Goal: Task Accomplishment & Management: Manage account settings

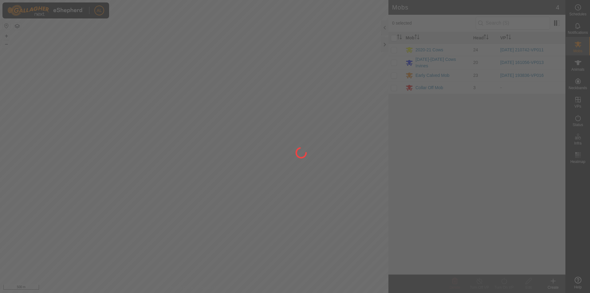
drag, startPoint x: 0, startPoint y: 0, endPoint x: 505, endPoint y: 219, distance: 550.0
click at [505, 219] on div at bounding box center [295, 146] width 590 height 293
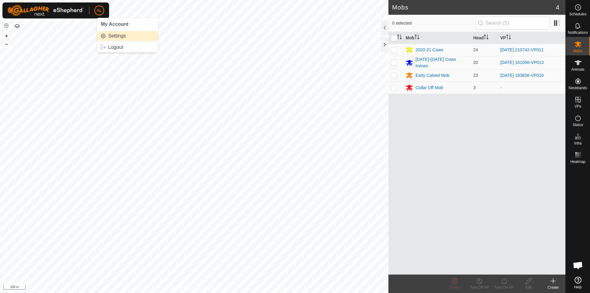
click at [116, 35] on link "Settings" at bounding box center [127, 36] width 61 height 10
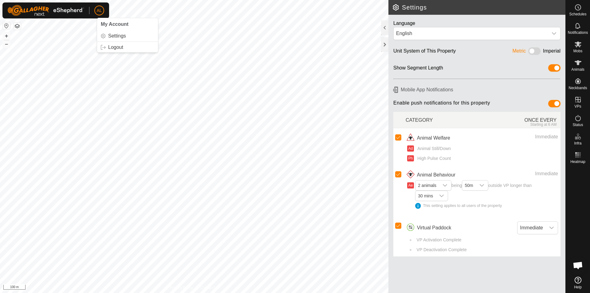
click at [96, 8] on p-avatar "AL" at bounding box center [99, 11] width 10 height 10
click at [120, 33] on link "Settings" at bounding box center [127, 36] width 61 height 10
click at [13, 8] on img at bounding box center [45, 10] width 77 height 11
click at [386, 44] on div at bounding box center [384, 44] width 7 height 15
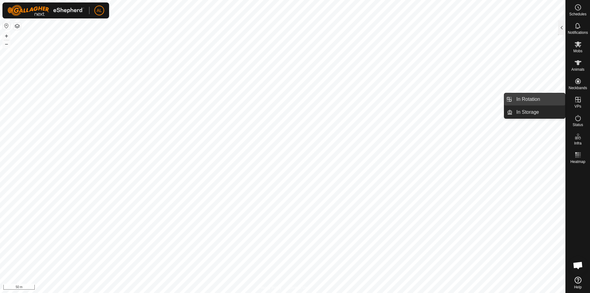
click at [547, 100] on link "In Rotation" at bounding box center [539, 99] width 53 height 12
click at [541, 99] on link "In Rotation" at bounding box center [539, 99] width 53 height 12
click at [530, 98] on link "In Rotation" at bounding box center [539, 99] width 53 height 12
click at [531, 109] on link "In Storage" at bounding box center [539, 112] width 53 height 12
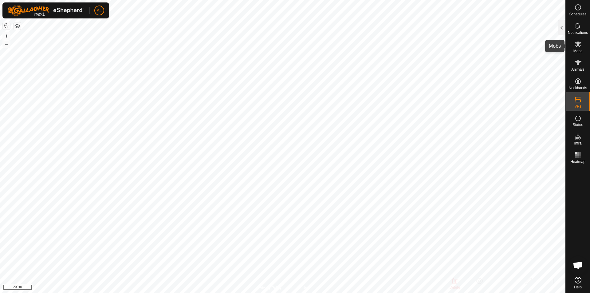
click at [583, 43] on es-mob-svg-icon at bounding box center [577, 44] width 11 height 10
click at [564, 29] on div at bounding box center [561, 27] width 7 height 15
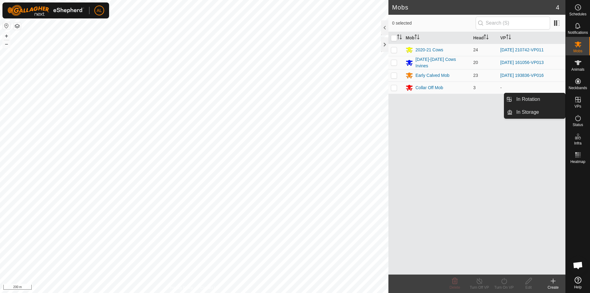
click at [557, 98] on link "In Rotation" at bounding box center [539, 99] width 53 height 12
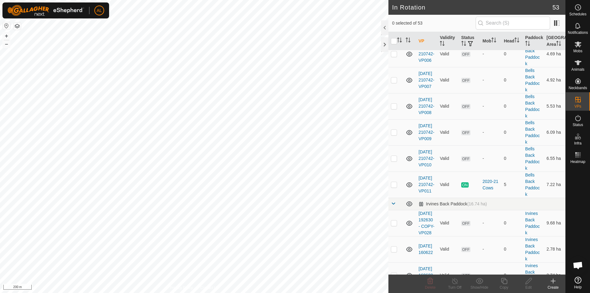
scroll to position [184, 0]
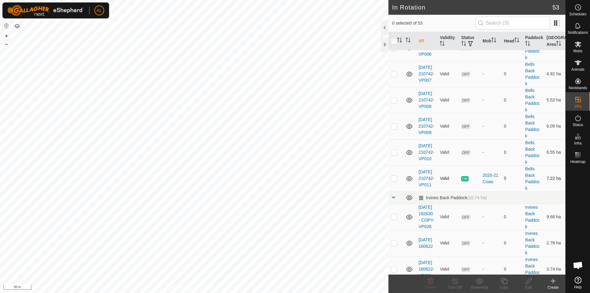
click at [395, 176] on p-checkbox at bounding box center [394, 178] width 6 height 5
click at [395, 178] on p-checkbox at bounding box center [394, 178] width 6 height 5
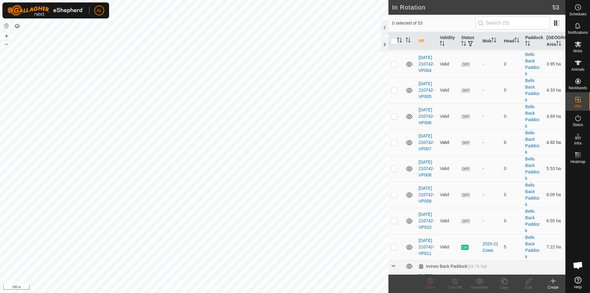
scroll to position [123, 0]
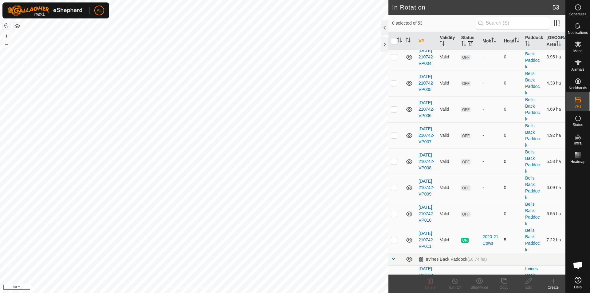
click at [395, 235] on td at bounding box center [395, 240] width 15 height 26
checkbox input "true"
click at [502, 281] on icon at bounding box center [504, 280] width 8 height 7
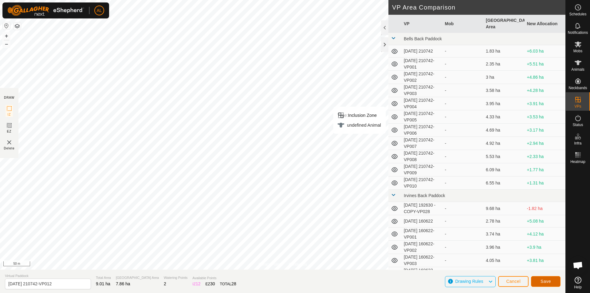
click at [546, 281] on span "Save" at bounding box center [545, 281] width 10 height 5
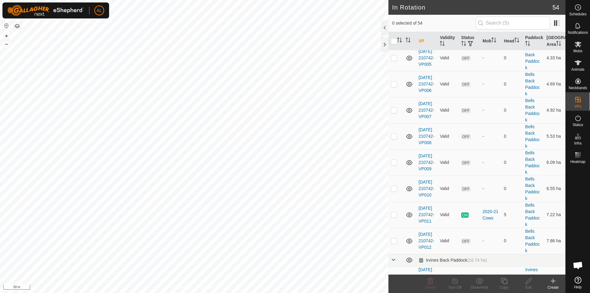
scroll to position [154, 0]
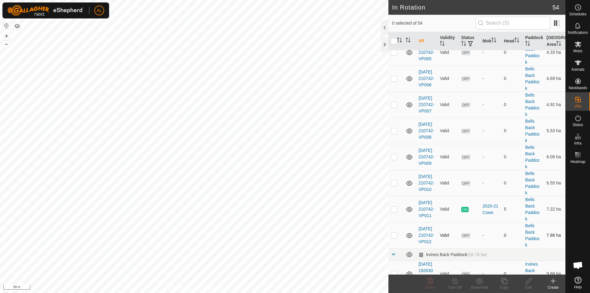
click at [390, 236] on td at bounding box center [395, 235] width 15 height 26
checkbox input "true"
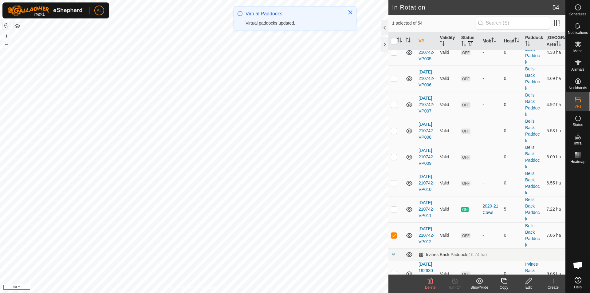
click at [506, 283] on icon at bounding box center [504, 280] width 8 height 7
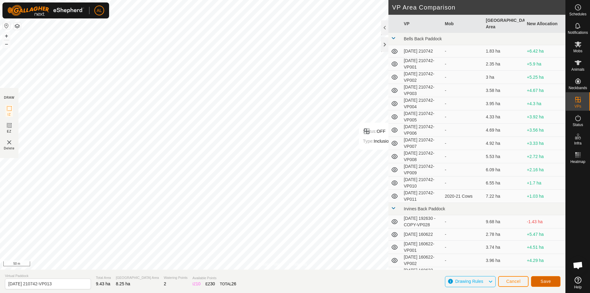
click at [545, 282] on span "Save" at bounding box center [545, 281] width 10 height 5
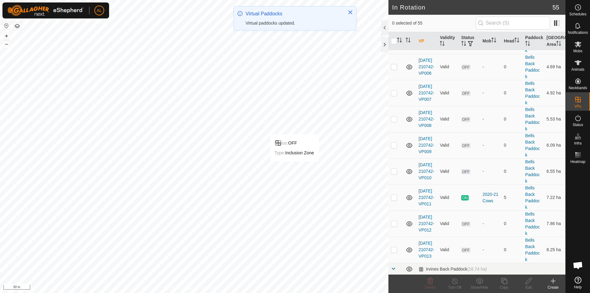
scroll to position [215, 0]
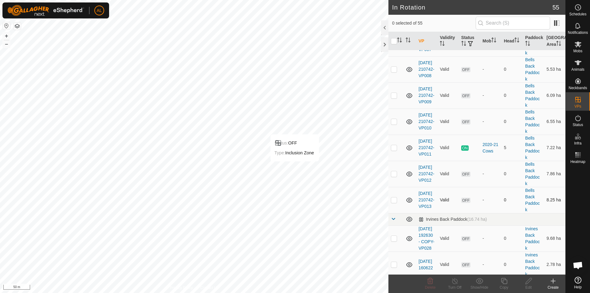
click at [397, 197] on td at bounding box center [395, 200] width 15 height 26
checkbox input "true"
click at [505, 285] on div "Copy" at bounding box center [504, 288] width 25 height 6
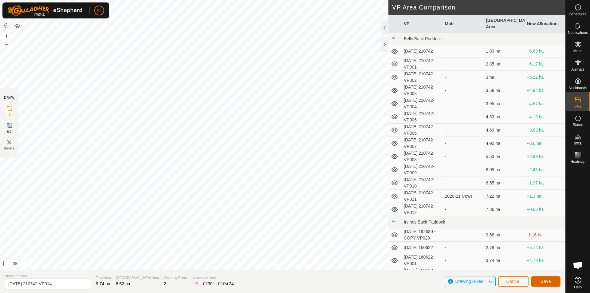
click at [544, 279] on span "Save" at bounding box center [545, 281] width 10 height 5
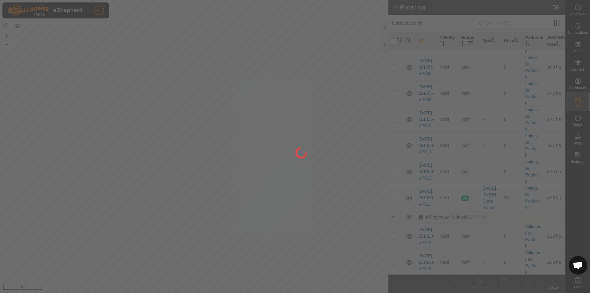
scroll to position [860, 0]
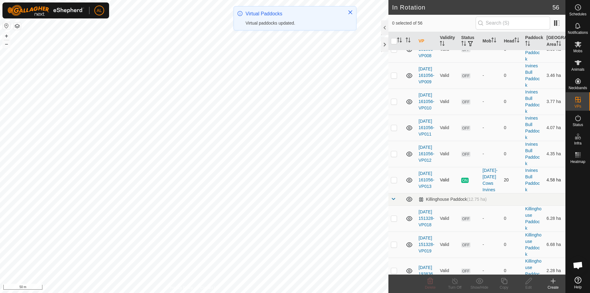
click at [390, 193] on td at bounding box center [395, 180] width 15 height 26
checkbox input "true"
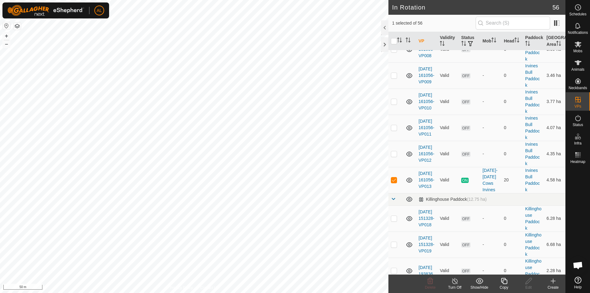
click at [504, 281] on icon at bounding box center [504, 280] width 8 height 7
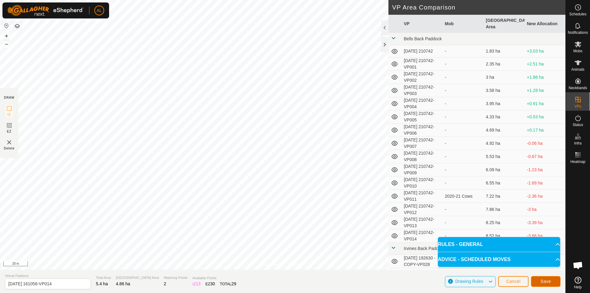
click at [551, 284] on button "Save" at bounding box center [545, 281] width 29 height 11
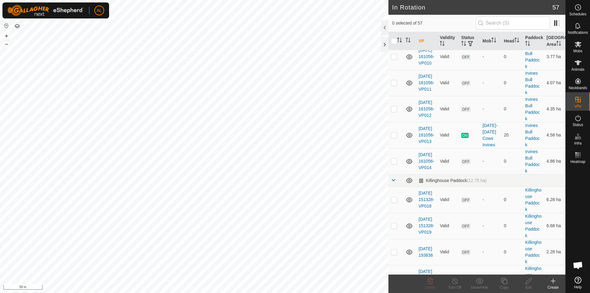
scroll to position [922, 0]
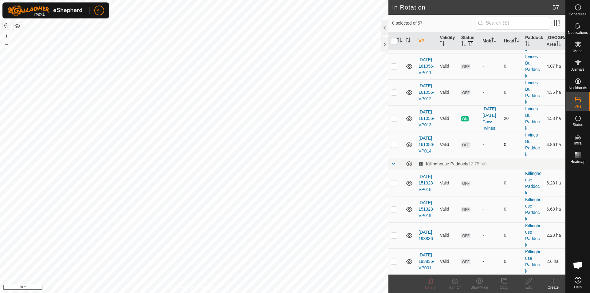
click at [399, 155] on td at bounding box center [395, 145] width 15 height 26
checkbox input "true"
click at [503, 282] on icon at bounding box center [504, 281] width 6 height 6
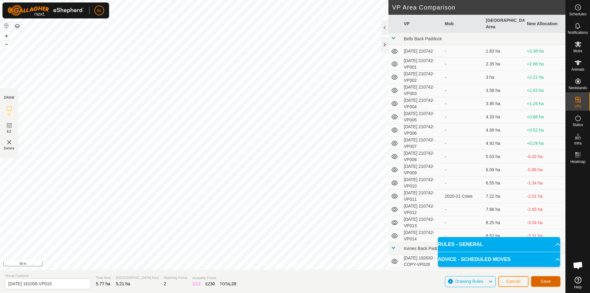
click at [550, 279] on span "Save" at bounding box center [545, 281] width 10 height 5
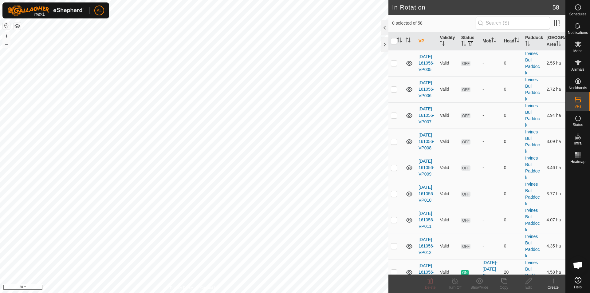
scroll to position [860, 0]
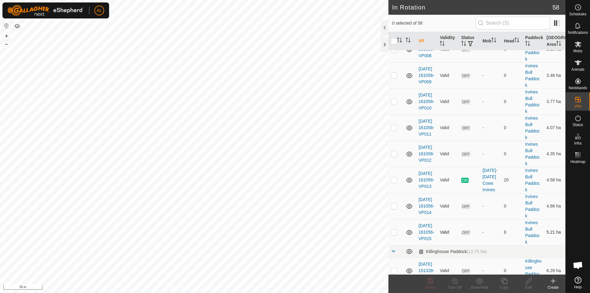
click at [389, 240] on td at bounding box center [395, 232] width 15 height 26
checkbox input "true"
click at [505, 280] on icon at bounding box center [504, 280] width 8 height 7
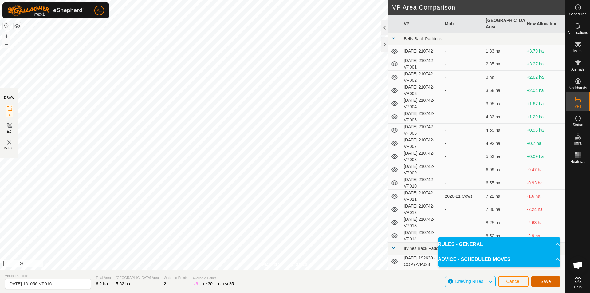
click at [547, 278] on button "Save" at bounding box center [545, 281] width 29 height 11
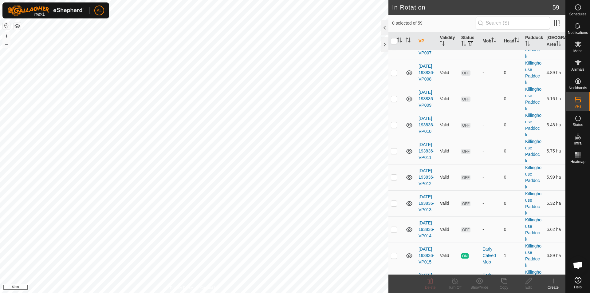
scroll to position [1379, 0]
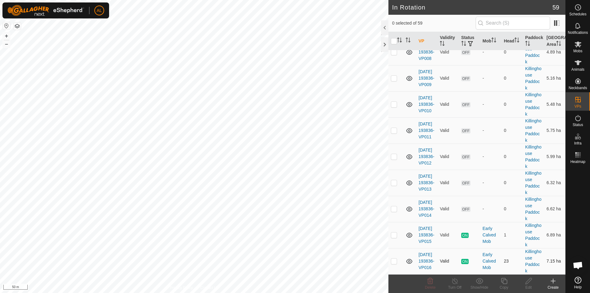
click at [394, 263] on p-checkbox at bounding box center [394, 260] width 6 height 5
checkbox input "true"
click at [501, 280] on icon at bounding box center [504, 281] width 6 height 6
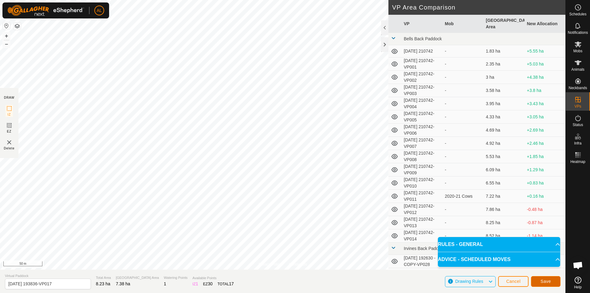
click at [548, 282] on span "Save" at bounding box center [545, 281] width 10 height 5
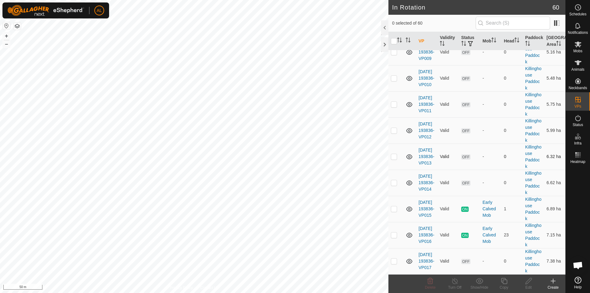
scroll to position [1405, 0]
click at [393, 261] on p-checkbox at bounding box center [394, 260] width 6 height 5
checkbox input "true"
click at [495, 286] on div "Copy" at bounding box center [504, 288] width 25 height 6
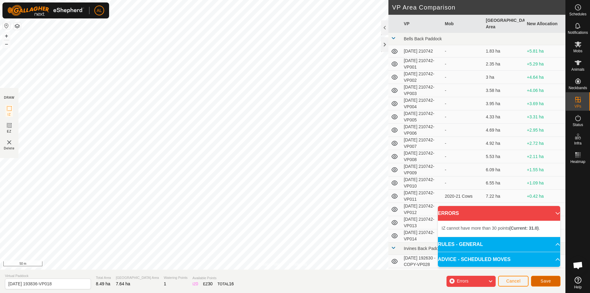
click at [542, 281] on span "Save" at bounding box center [545, 280] width 10 height 5
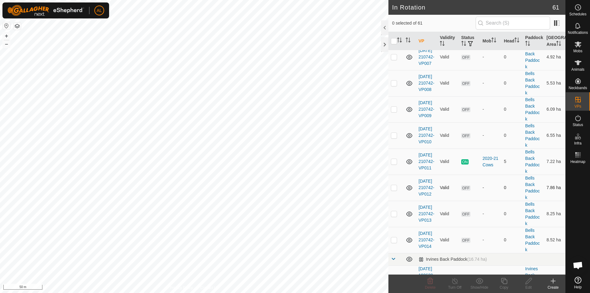
scroll to position [215, 0]
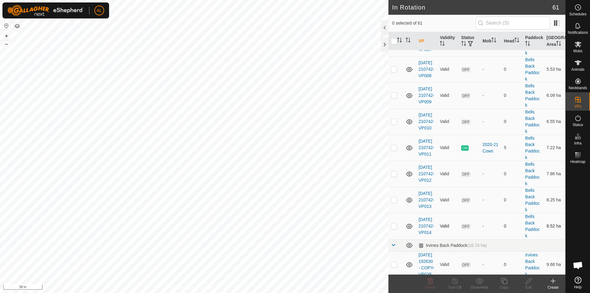
click at [389, 225] on td at bounding box center [395, 226] width 15 height 26
checkbox input "true"
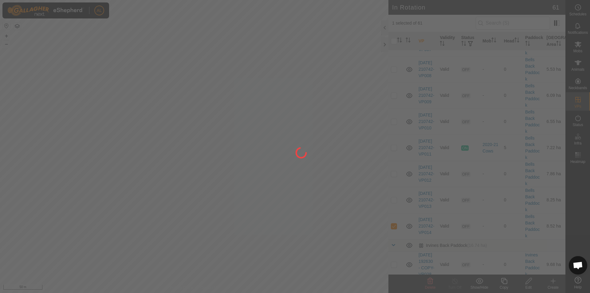
click at [393, 226] on div at bounding box center [295, 146] width 590 height 293
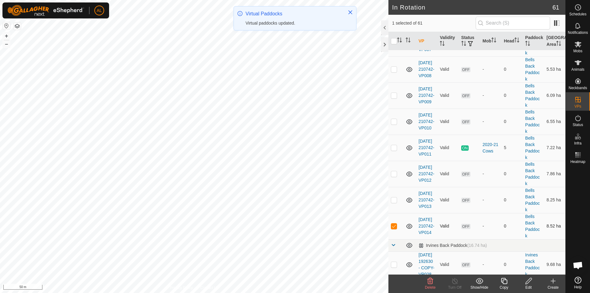
click at [392, 224] on p-checkbox at bounding box center [394, 225] width 6 height 5
click at [398, 224] on td at bounding box center [395, 226] width 15 height 26
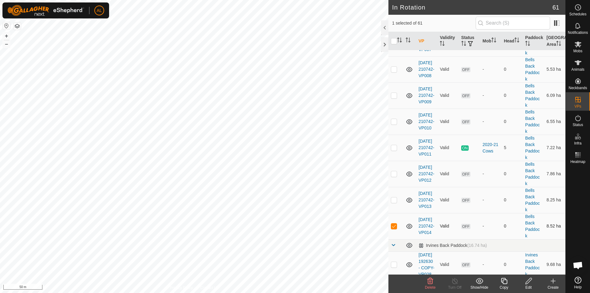
click at [396, 224] on p-checkbox at bounding box center [394, 225] width 6 height 5
checkbox input "false"
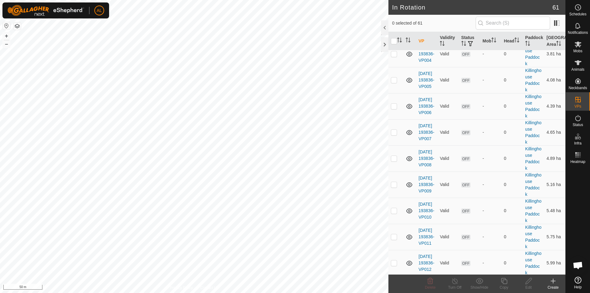
scroll to position [1431, 0]
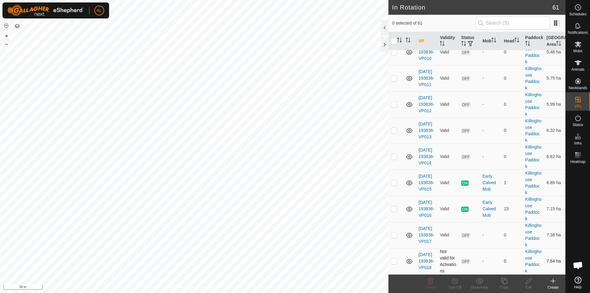
click at [392, 261] on p-checkbox at bounding box center [394, 260] width 6 height 5
checkbox input "true"
click at [504, 285] on div "Copy" at bounding box center [504, 288] width 25 height 6
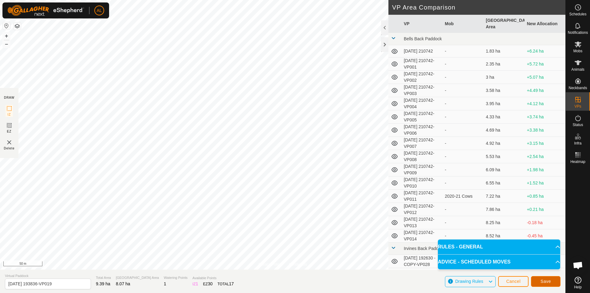
click at [550, 279] on span "Save" at bounding box center [545, 281] width 10 height 5
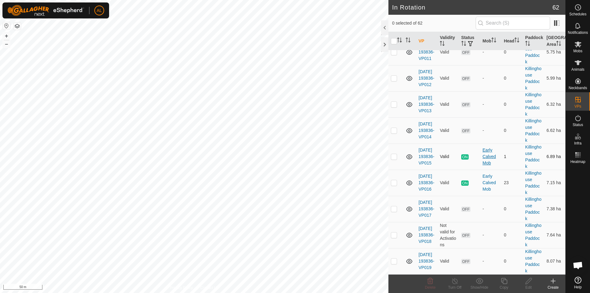
scroll to position [1457, 0]
click at [394, 234] on p-checkbox at bounding box center [394, 234] width 6 height 5
checkbox input "true"
click at [536, 279] on edit-svg-icon at bounding box center [528, 280] width 25 height 7
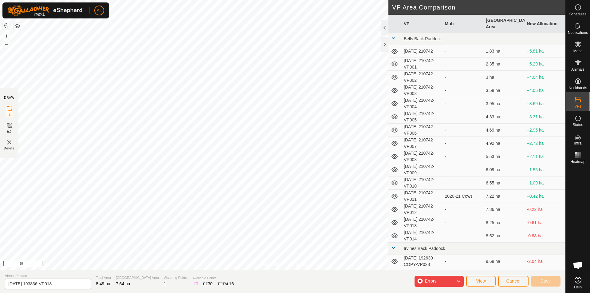
click at [455, 279] on div "Errors" at bounding box center [438, 281] width 49 height 11
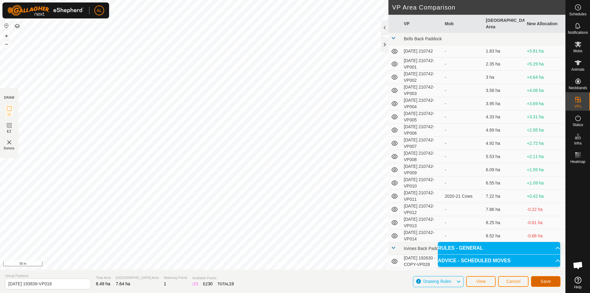
click at [546, 281] on span "Save" at bounding box center [545, 281] width 10 height 5
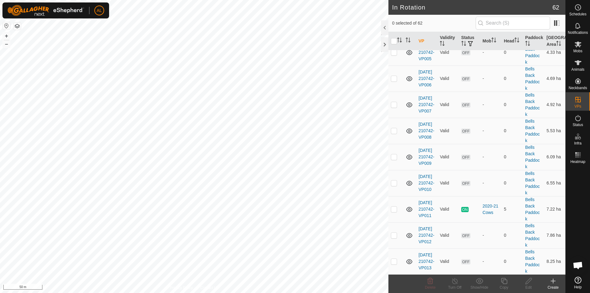
scroll to position [215, 0]
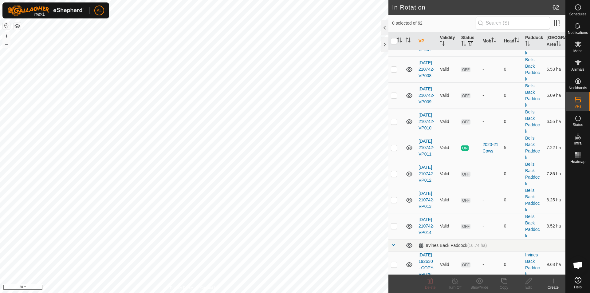
click at [391, 173] on p-checkbox at bounding box center [394, 173] width 6 height 5
click at [392, 173] on p-checkbox at bounding box center [394, 173] width 6 height 5
click at [395, 176] on p-tablecheckbox at bounding box center [394, 173] width 6 height 5
checkbox input "true"
click at [586, 13] on span "Schedules" at bounding box center [577, 14] width 17 height 4
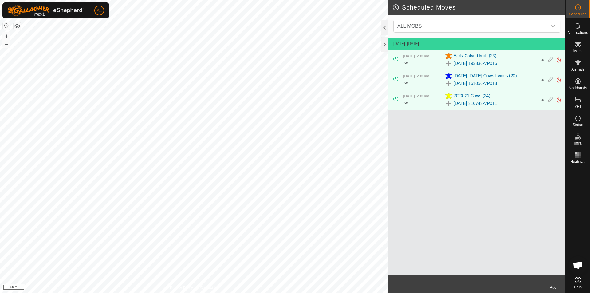
click at [558, 280] on create-svg-icon at bounding box center [553, 280] width 25 height 7
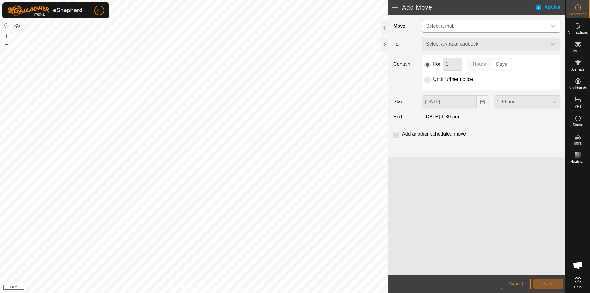
click at [470, 22] on span "Select a mob" at bounding box center [484, 26] width 123 height 12
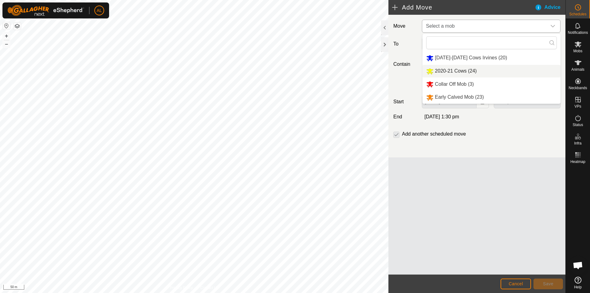
click at [459, 69] on li "2020-21 Cows (24)" at bounding box center [491, 71] width 138 height 13
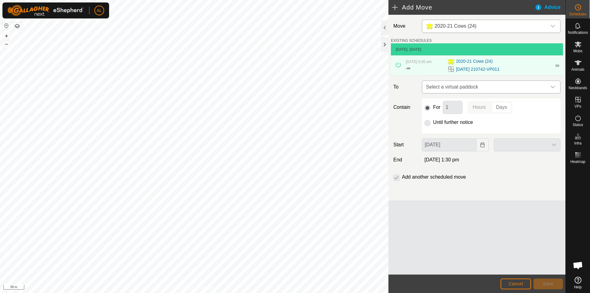
click at [482, 81] on p-select "Select a virtual paddock" at bounding box center [491, 87] width 139 height 13
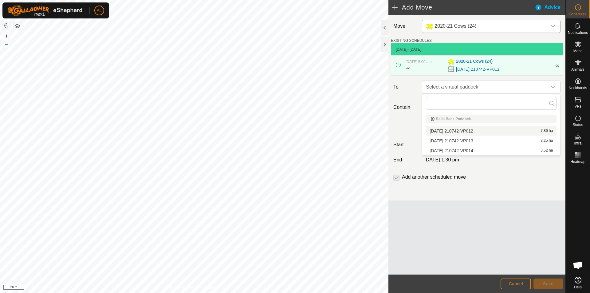
click at [478, 128] on li "[DATE] 210742-VP012 7.86 ha" at bounding box center [491, 130] width 131 height 9
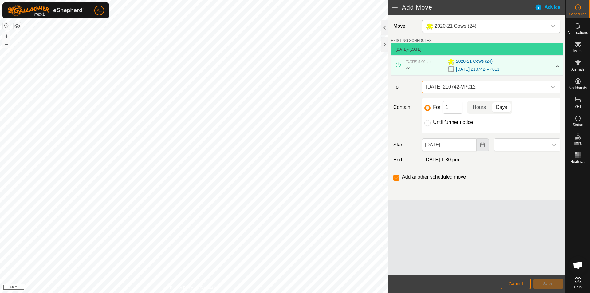
click at [481, 147] on button "Choose Date" at bounding box center [483, 144] width 12 height 13
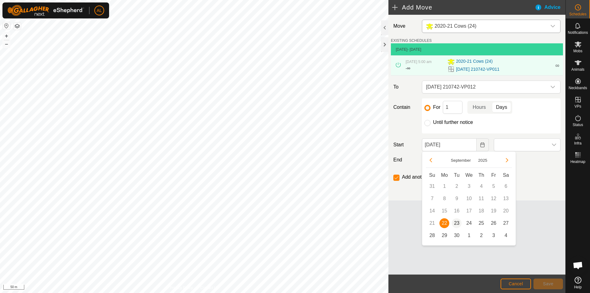
click at [459, 222] on span "23" at bounding box center [457, 223] width 10 height 10
type input "[DATE]"
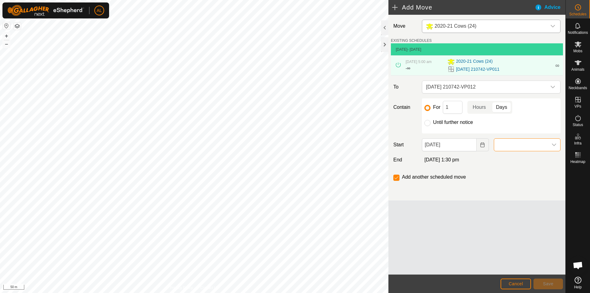
click at [542, 147] on span at bounding box center [521, 145] width 54 height 12
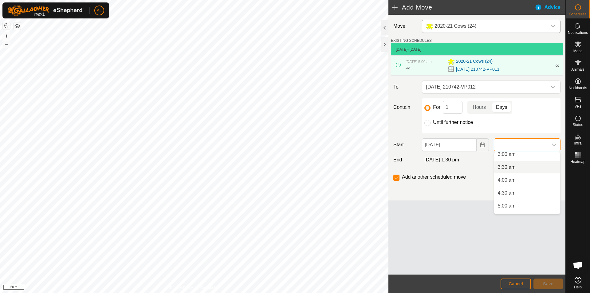
scroll to position [92, 0]
click at [518, 198] on li "5:00 am" at bounding box center [527, 195] width 66 height 12
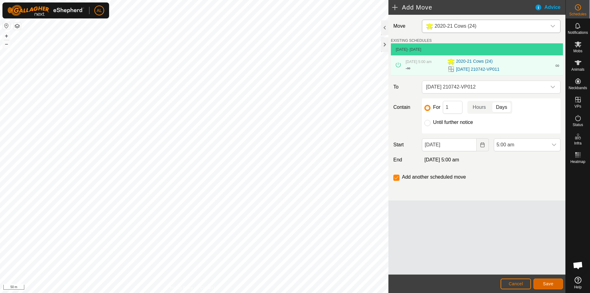
click at [540, 283] on button "Save" at bounding box center [547, 283] width 29 height 11
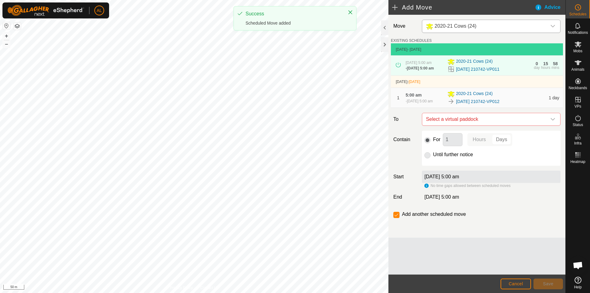
click at [492, 88] on td "[DATE] - [DATE]" at bounding box center [477, 82] width 172 height 12
click at [496, 125] on span "Select a virtual paddock" at bounding box center [484, 119] width 123 height 12
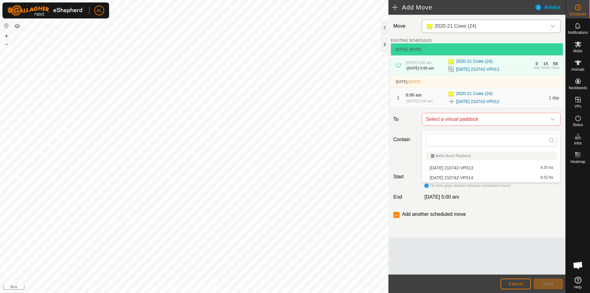
click at [488, 168] on li "[DATE] 210742-VP013 8.25 ha" at bounding box center [491, 167] width 131 height 9
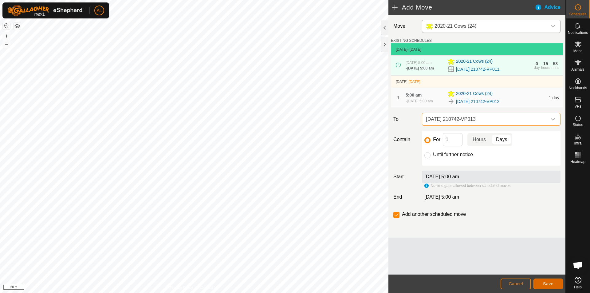
click at [556, 283] on button "Save" at bounding box center [547, 283] width 29 height 11
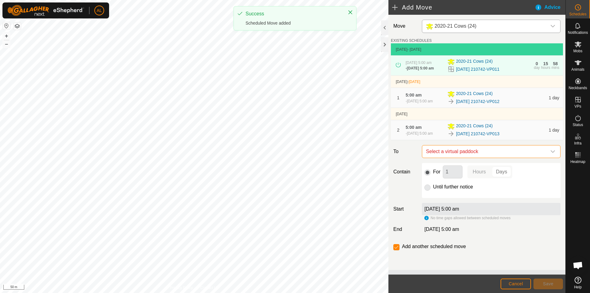
click at [452, 158] on span "Select a virtual paddock" at bounding box center [484, 151] width 123 height 12
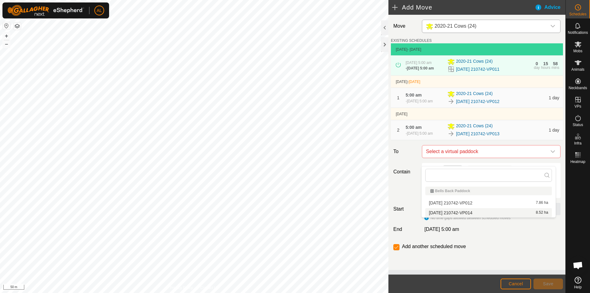
click at [463, 210] on li "[DATE] 210742-VP014 8.52 ha" at bounding box center [488, 212] width 127 height 9
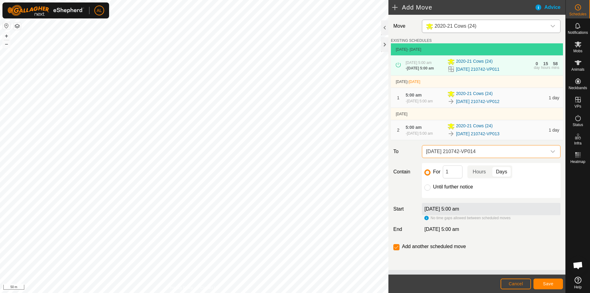
click at [448, 189] on div "For 1 Hours Days Until further notice" at bounding box center [491, 180] width 139 height 35
click at [450, 189] on label "Until further notice" at bounding box center [453, 186] width 40 height 5
click at [430, 190] on input "Until further notice" at bounding box center [427, 187] width 6 height 6
radio input "true"
checkbox input "false"
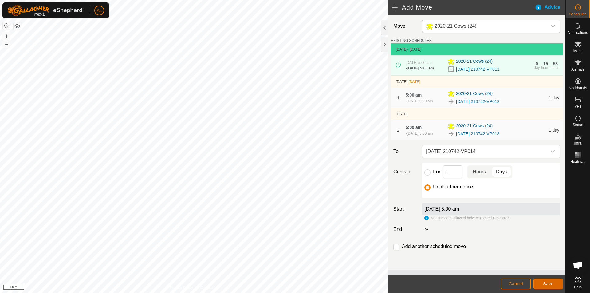
click at [550, 286] on button "Save" at bounding box center [547, 283] width 29 height 11
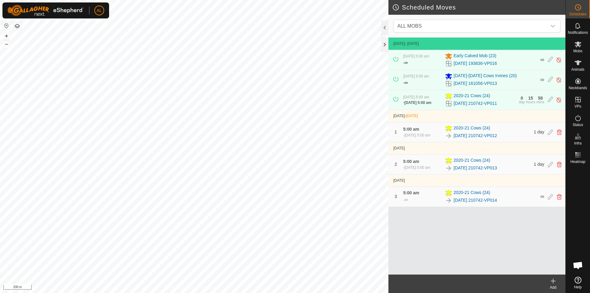
click at [554, 285] on div "Add" at bounding box center [553, 288] width 25 height 6
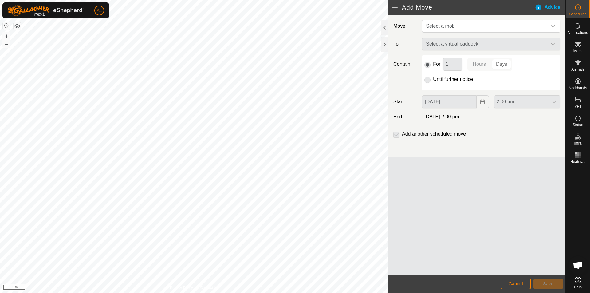
drag, startPoint x: 480, startPoint y: 25, endPoint x: 397, endPoint y: 62, distance: 91.2
click at [480, 25] on span "Select a mob" at bounding box center [484, 26] width 123 height 12
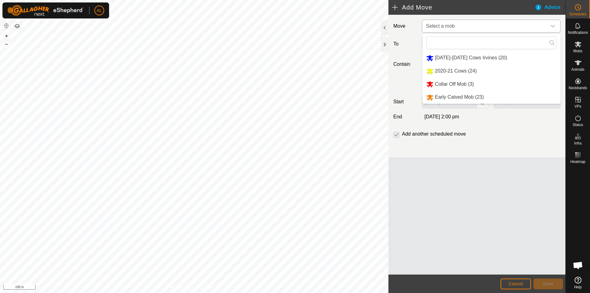
click at [448, 58] on li "[DATE]-[DATE] Cows Irvines (20)" at bounding box center [491, 58] width 138 height 13
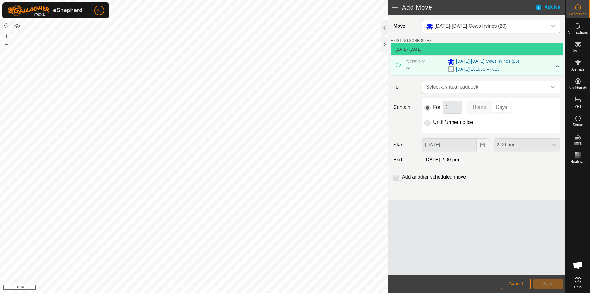
click at [479, 86] on span "Select a virtual paddock" at bounding box center [484, 87] width 123 height 12
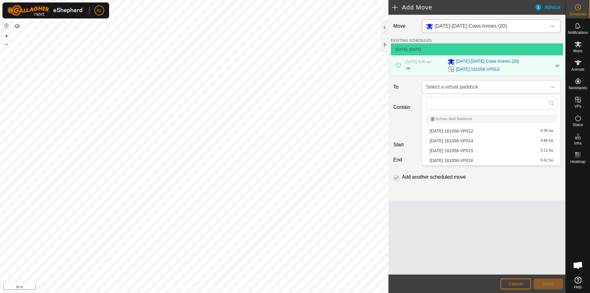
click at [466, 142] on li "[DATE] 161056-VP014 4.86 ha" at bounding box center [491, 140] width 131 height 9
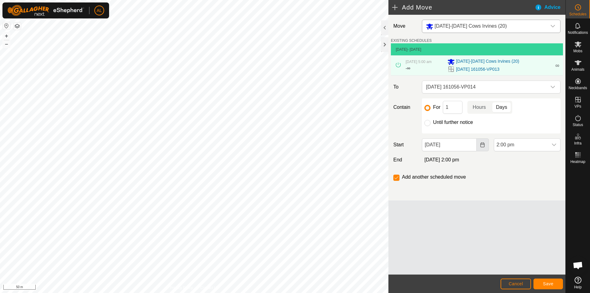
click at [481, 145] on icon "Choose Date" at bounding box center [482, 144] width 5 height 5
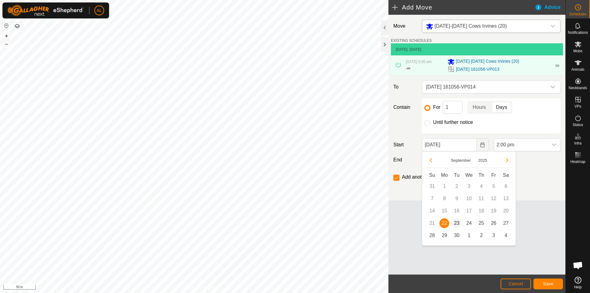
click at [458, 220] on span "23" at bounding box center [457, 223] width 10 height 10
type input "[DATE]"
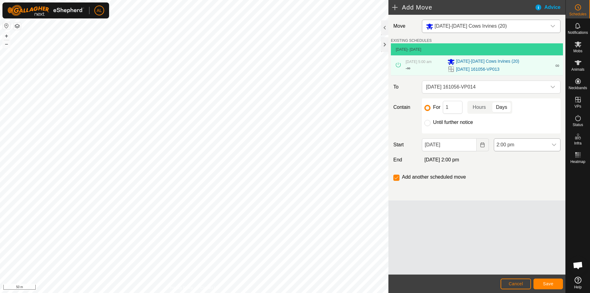
click at [525, 143] on span "2:00 pm" at bounding box center [521, 145] width 54 height 12
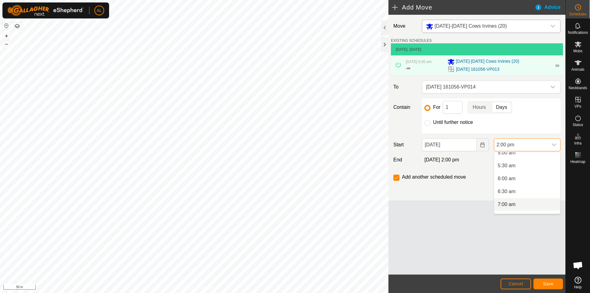
scroll to position [125, 0]
click at [509, 163] on li "5:00 am" at bounding box center [527, 162] width 66 height 12
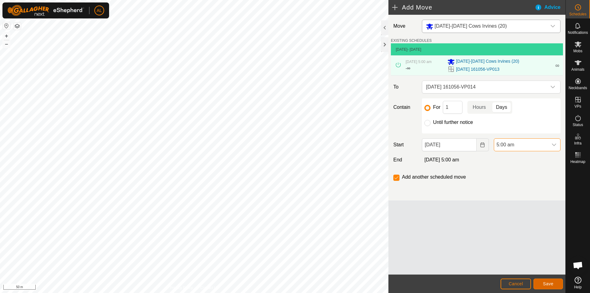
click at [552, 287] on button "Save" at bounding box center [547, 283] width 29 height 11
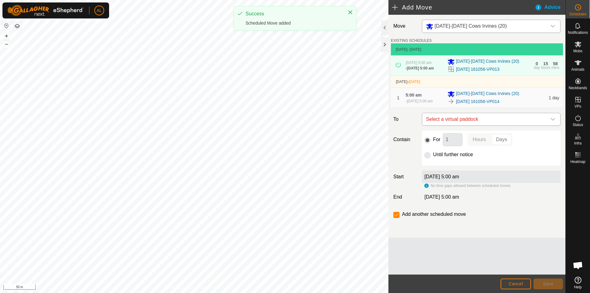
click at [467, 125] on span "Select a virtual paddock" at bounding box center [484, 119] width 123 height 12
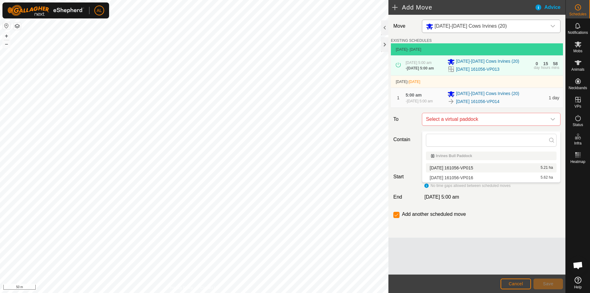
click at [485, 167] on li "[DATE] 161056-VP015 5.21 ha" at bounding box center [491, 167] width 131 height 9
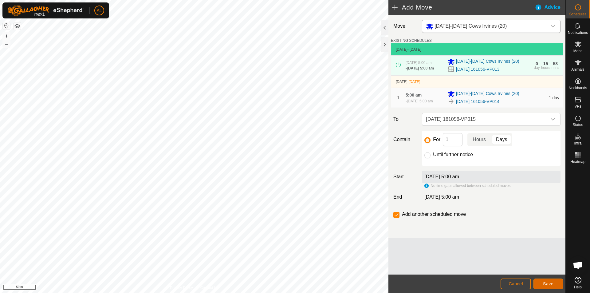
click at [554, 287] on button "Save" at bounding box center [547, 283] width 29 height 11
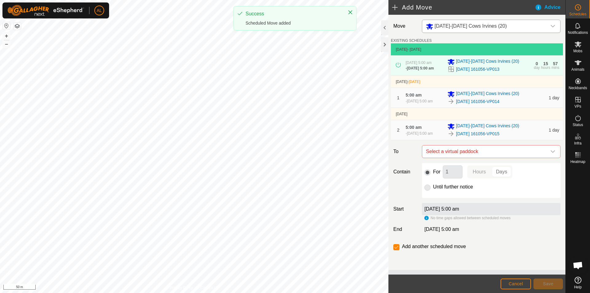
click at [423, 193] on div "For 1 Hours Days Until further notice" at bounding box center [491, 180] width 139 height 35
click at [468, 158] on span "Select a virtual paddock" at bounding box center [484, 151] width 123 height 12
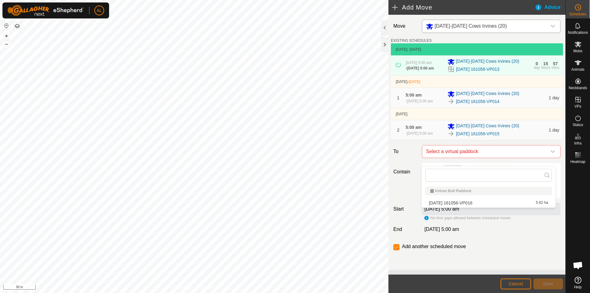
click at [456, 202] on li "[DATE] 161056-VP016 5.62 ha" at bounding box center [488, 202] width 127 height 9
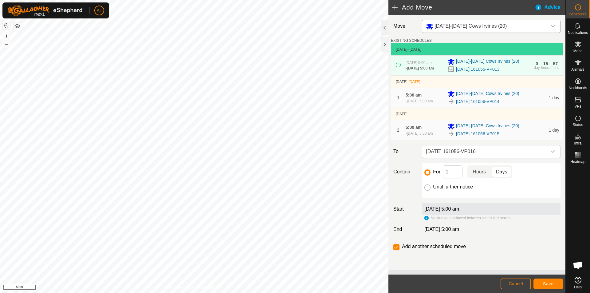
click at [427, 190] on input "Until further notice" at bounding box center [427, 187] width 6 height 6
radio input "true"
checkbox input "false"
click at [542, 284] on button "Save" at bounding box center [547, 283] width 29 height 11
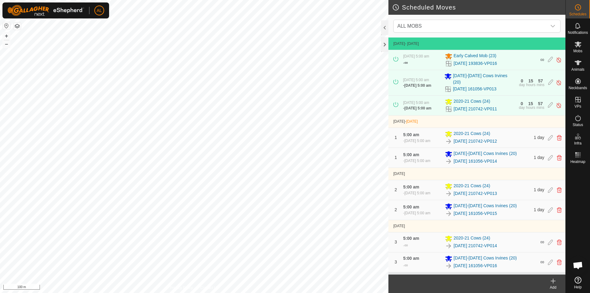
click at [557, 283] on create-svg-icon at bounding box center [553, 280] width 25 height 7
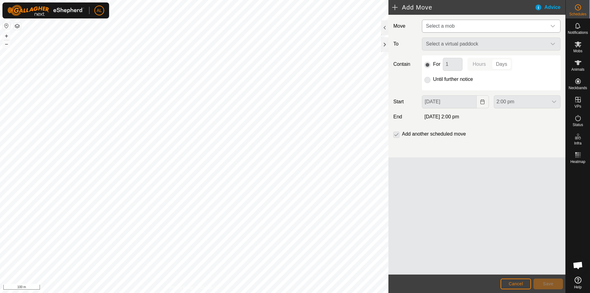
click at [452, 28] on span "Select a mob" at bounding box center [440, 25] width 29 height 5
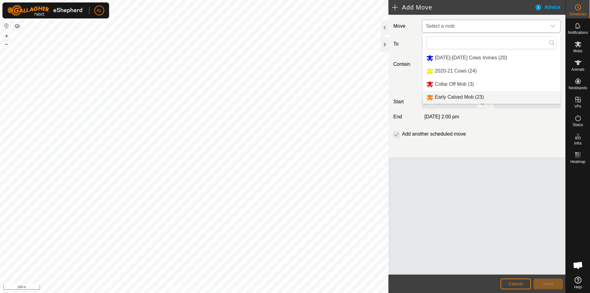
click at [454, 98] on li "Early Calved Mob (23)" at bounding box center [491, 97] width 138 height 13
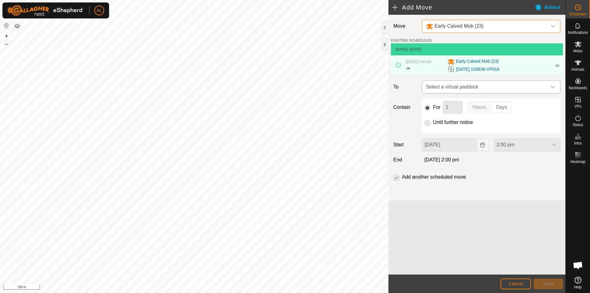
click at [460, 88] on span "Select a virtual paddock" at bounding box center [484, 87] width 123 height 12
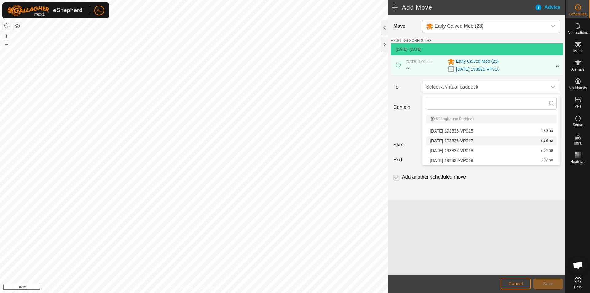
click at [450, 143] on li "[DATE] 193836-VP017 7.38 ha" at bounding box center [491, 140] width 131 height 9
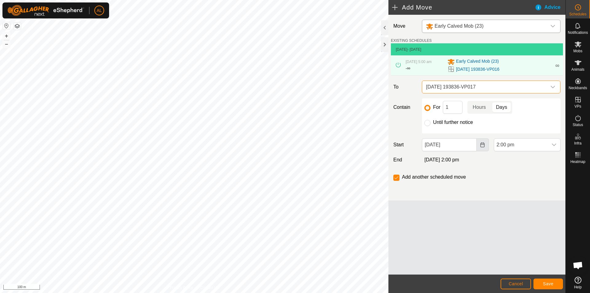
click at [484, 148] on button "Choose Date" at bounding box center [483, 144] width 12 height 13
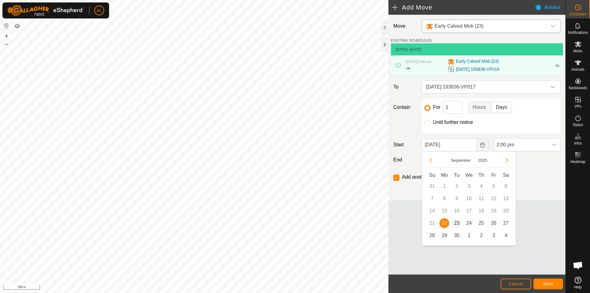
click at [458, 226] on span "23" at bounding box center [457, 223] width 10 height 10
type input "[DATE]"
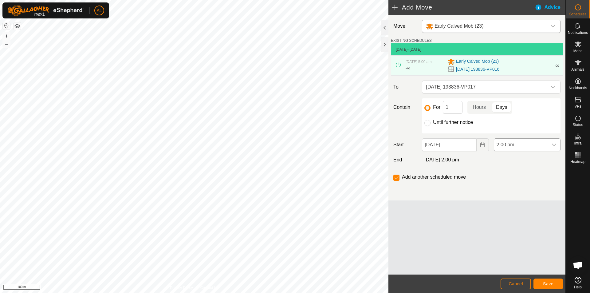
click at [499, 144] on span "2:00 pm" at bounding box center [521, 145] width 54 height 12
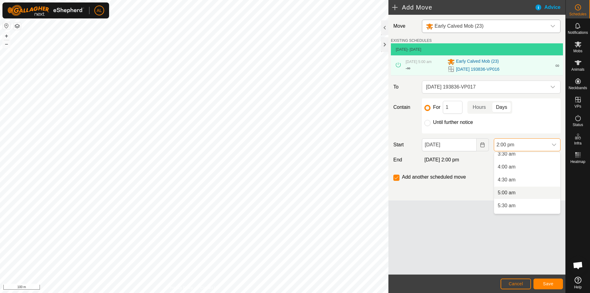
click at [515, 194] on li "5:00 am" at bounding box center [527, 193] width 66 height 12
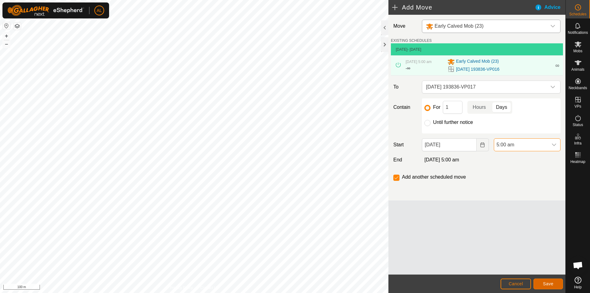
click at [551, 285] on span "Save" at bounding box center [548, 283] width 10 height 5
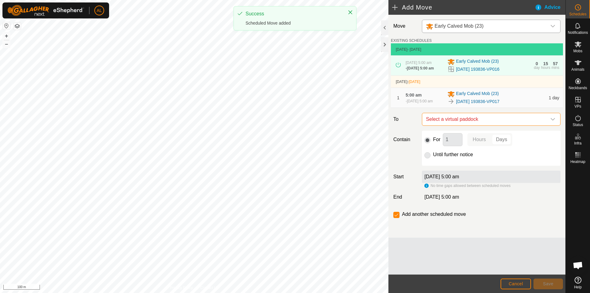
click at [474, 120] on span "Select a virtual paddock" at bounding box center [484, 119] width 123 height 12
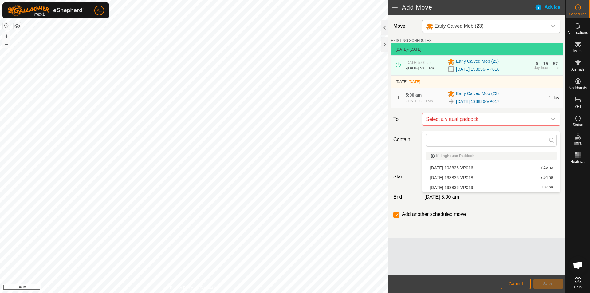
click at [477, 175] on li "[DATE] 193836-VP018 7.64 ha" at bounding box center [491, 177] width 131 height 9
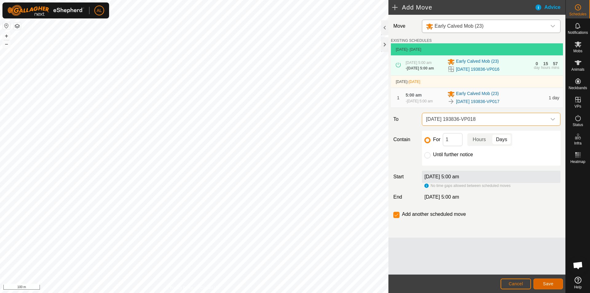
click at [548, 285] on span "Save" at bounding box center [548, 283] width 10 height 5
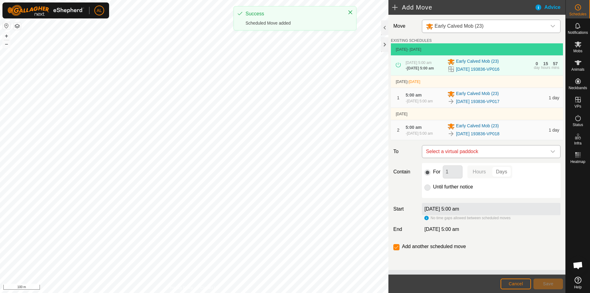
click at [474, 158] on span "Select a virtual paddock" at bounding box center [484, 151] width 123 height 12
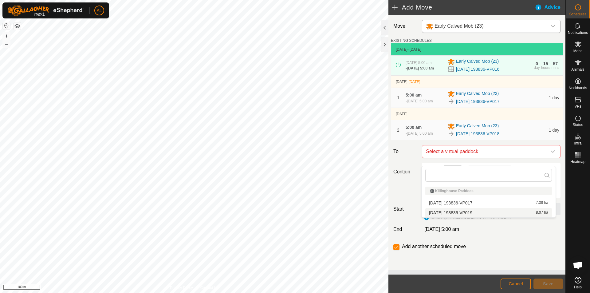
click at [472, 212] on li "[DATE] 193836-VP019 8.07 ha" at bounding box center [488, 212] width 127 height 9
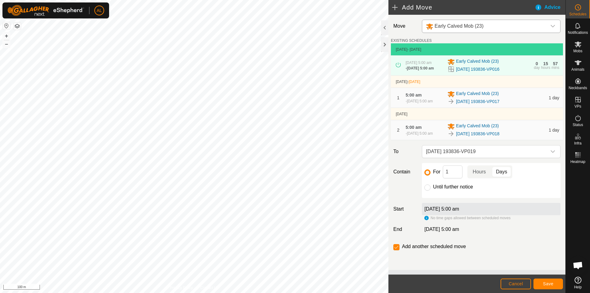
click at [451, 189] on label "Until further notice" at bounding box center [453, 186] width 40 height 5
click at [430, 190] on input "Until further notice" at bounding box center [427, 187] width 6 height 6
radio input "true"
checkbox input "false"
click at [545, 282] on span "Save" at bounding box center [548, 283] width 10 height 5
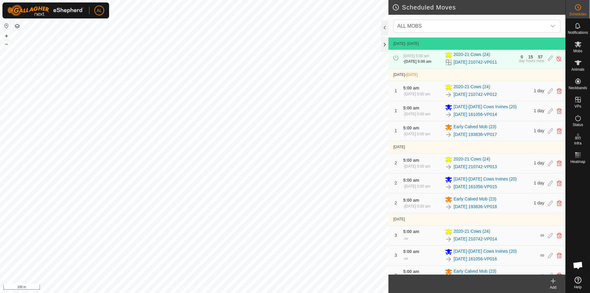
scroll to position [74, 0]
